Goal: Submit feedback/report problem

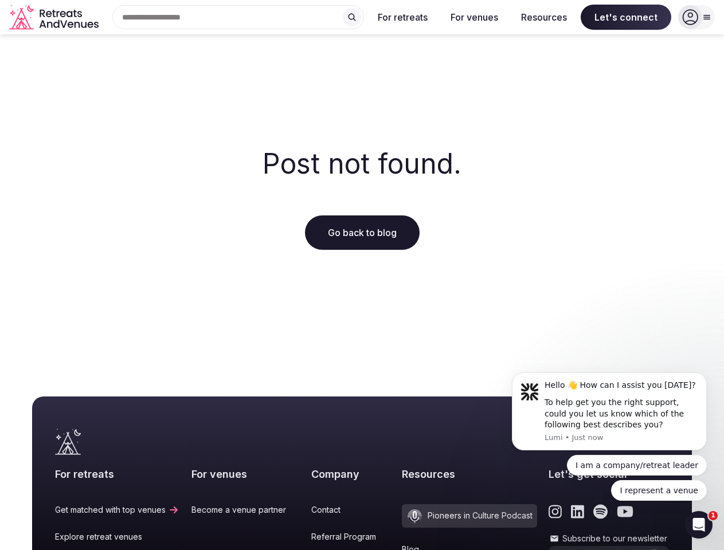
click at [362, 275] on div "Post not found. Go back to blog" at bounding box center [362, 199] width 724 height 330
click at [238, 17] on div "Search Popular Destinations [GEOGRAPHIC_DATA], [GEOGRAPHIC_DATA] [GEOGRAPHIC_DA…" at bounding box center [233, 17] width 261 height 24
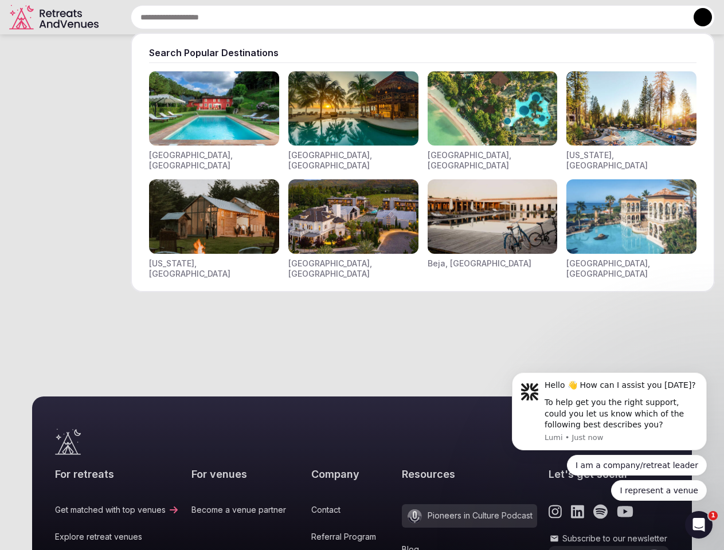
click at [352, 17] on input "text" at bounding box center [423, 17] width 584 height 24
click at [403, 17] on input "text" at bounding box center [423, 17] width 584 height 24
click at [474, 17] on input "text" at bounding box center [423, 17] width 584 height 24
click at [544, 17] on input "text" at bounding box center [423, 17] width 584 height 24
click at [626, 17] on input "text" at bounding box center [423, 17] width 584 height 24
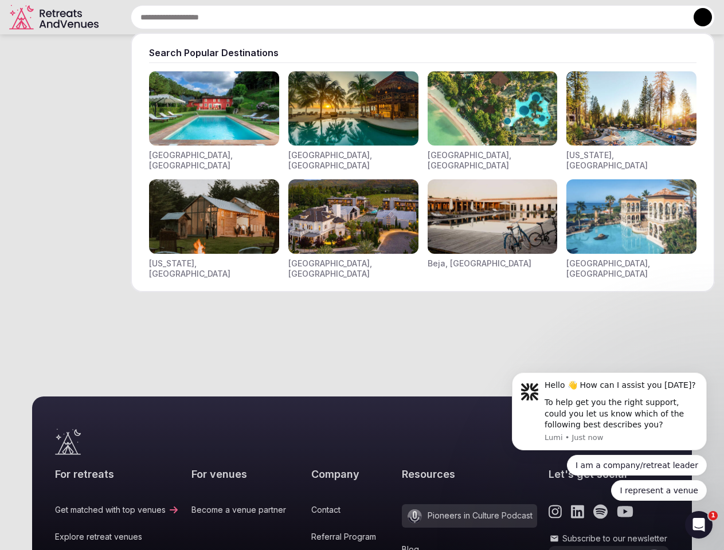
click at [696, 17] on button at bounding box center [703, 17] width 18 height 18
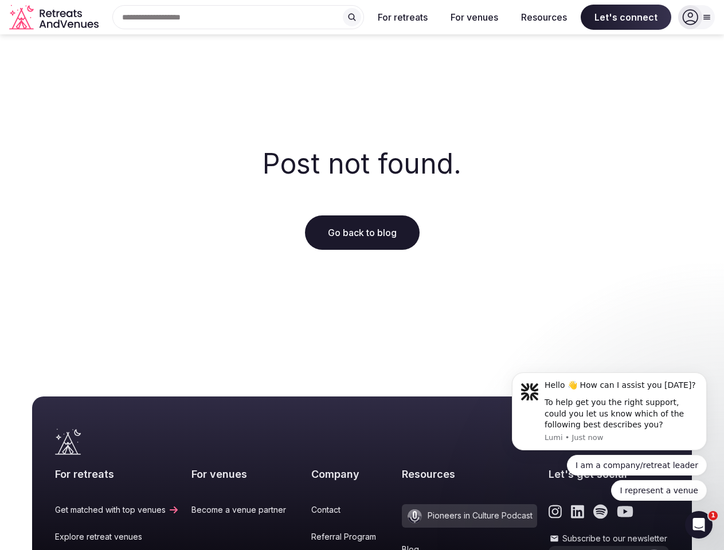
click at [650, 550] on icon "submit" at bounding box center [654, 561] width 9 height 7
click at [609, 412] on div "To help get you the right support, could you let us know which of the following…" at bounding box center [622, 414] width 154 height 34
